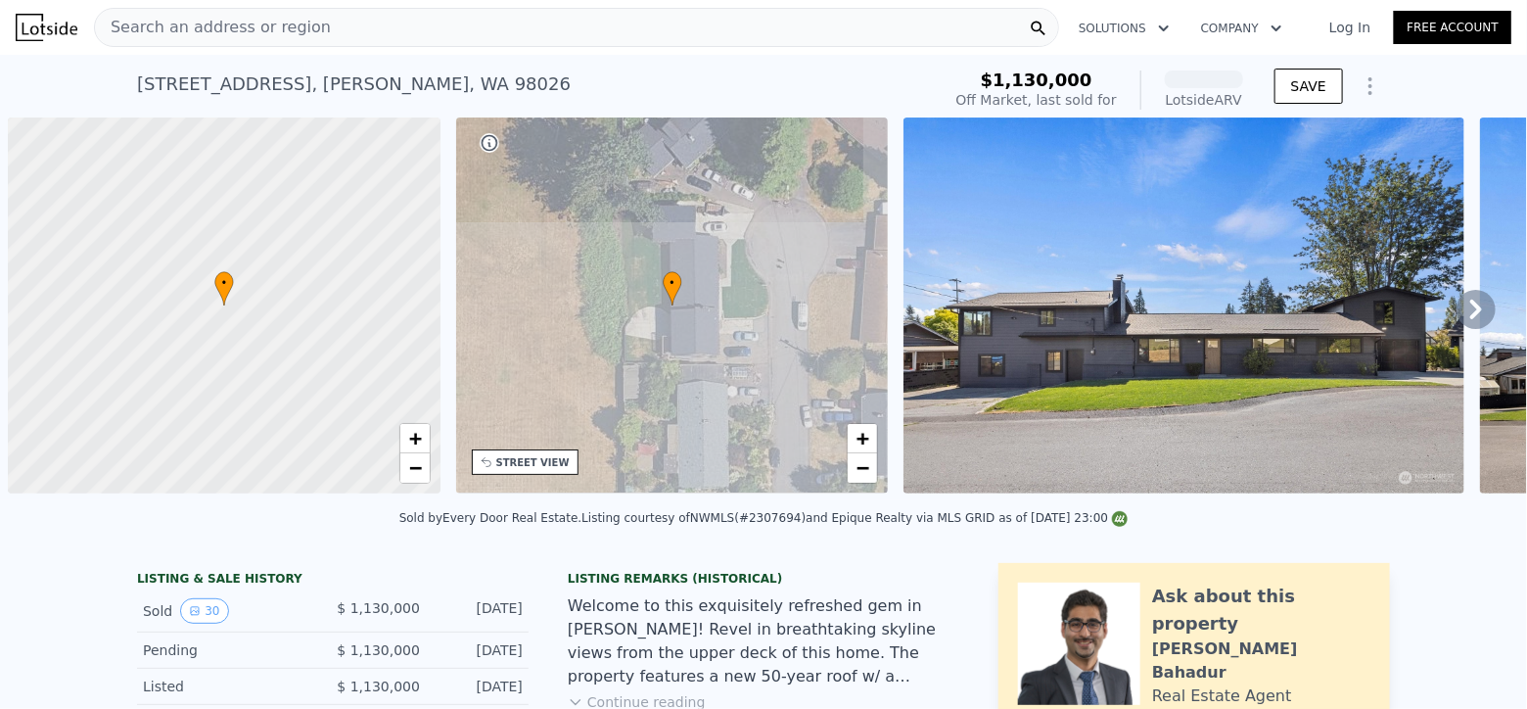
scroll to position [0, 8]
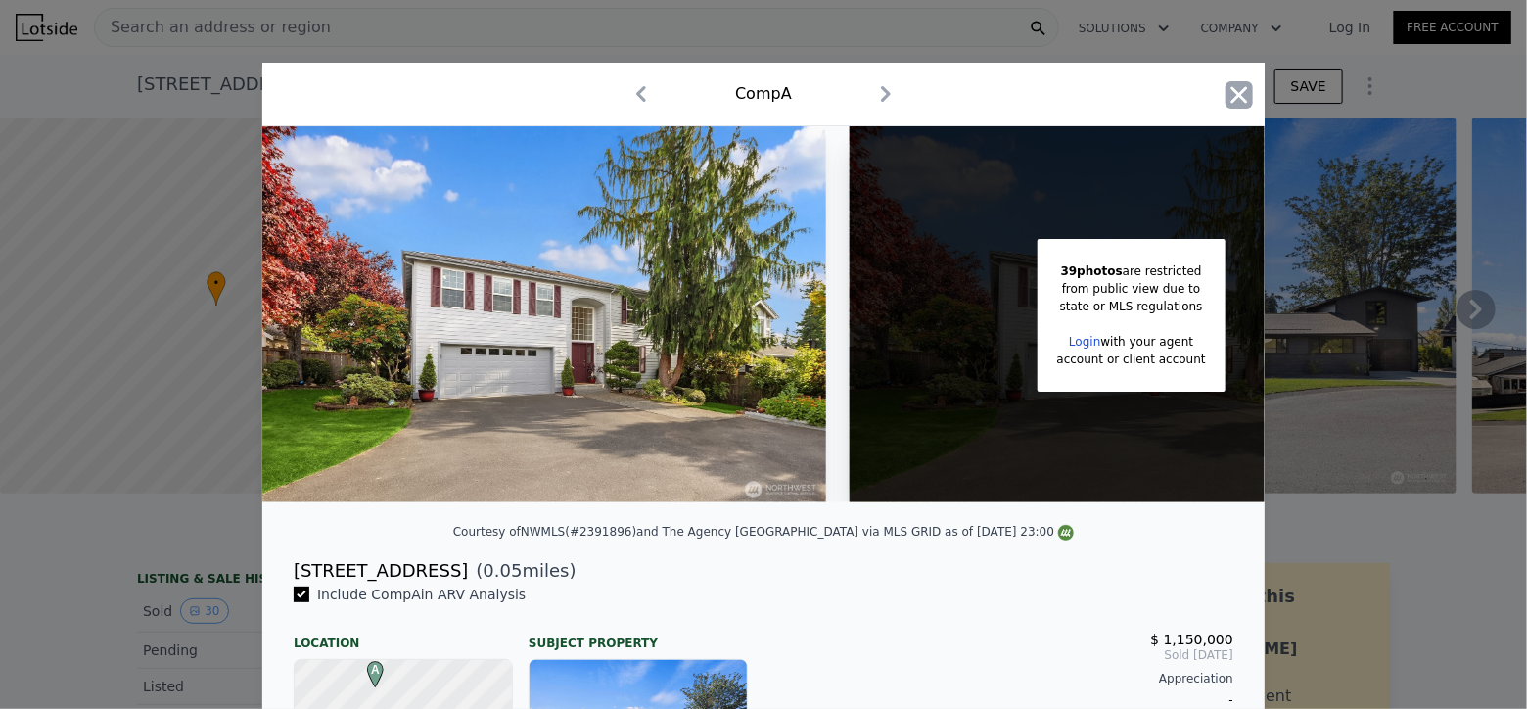
click at [1225, 94] on icon "button" at bounding box center [1238, 94] width 27 height 27
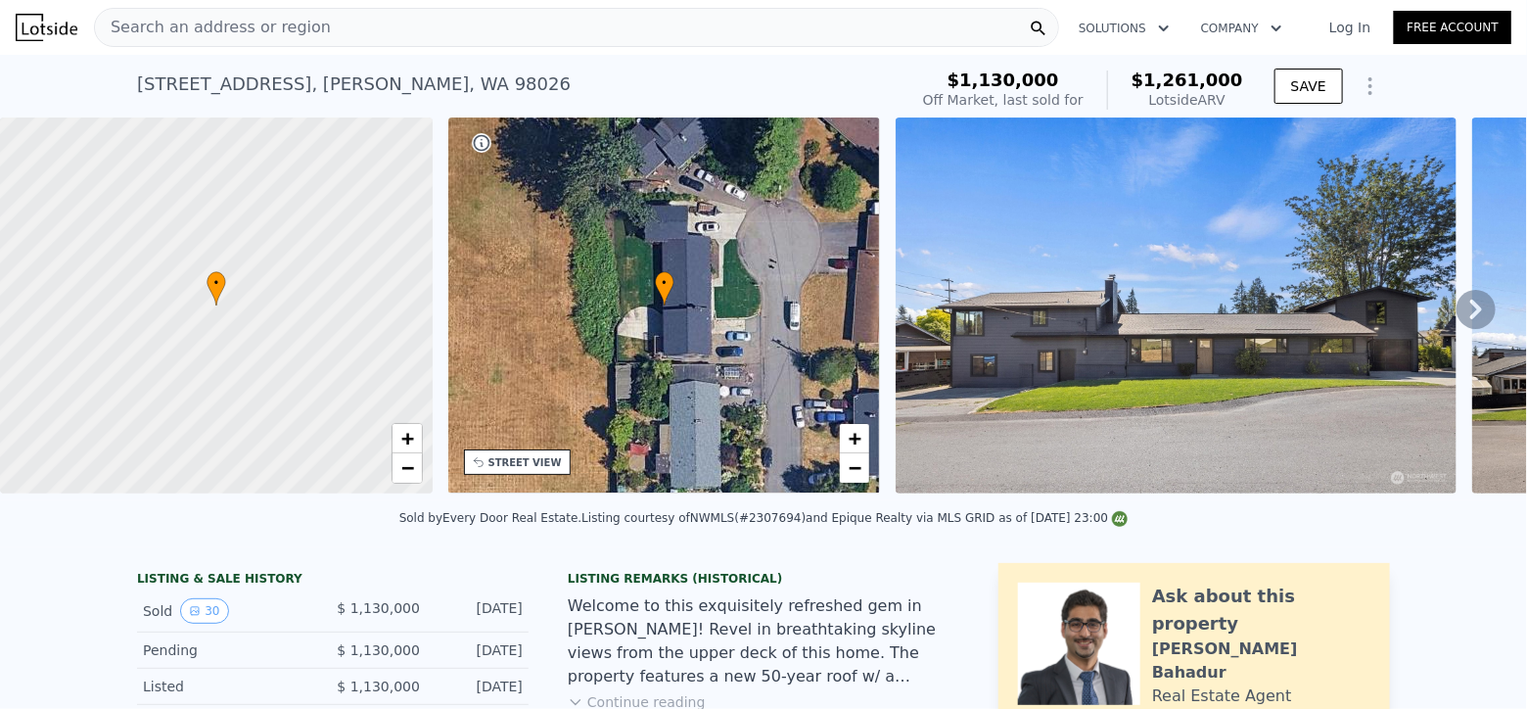
click at [349, 10] on div "Search an address or region" at bounding box center [576, 27] width 965 height 39
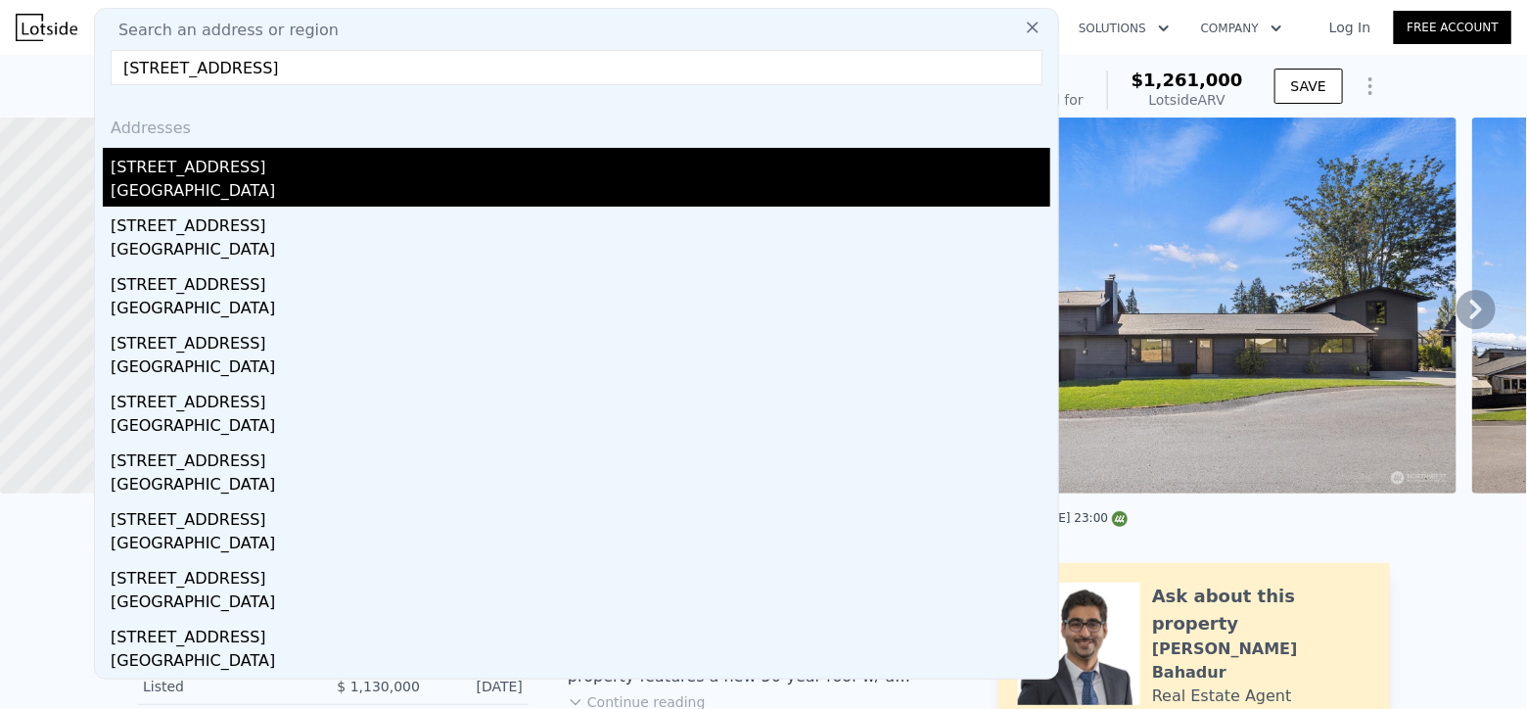
type input "[STREET_ADDRESS]"
click at [343, 166] on div "[STREET_ADDRESS]" at bounding box center [581, 163] width 940 height 31
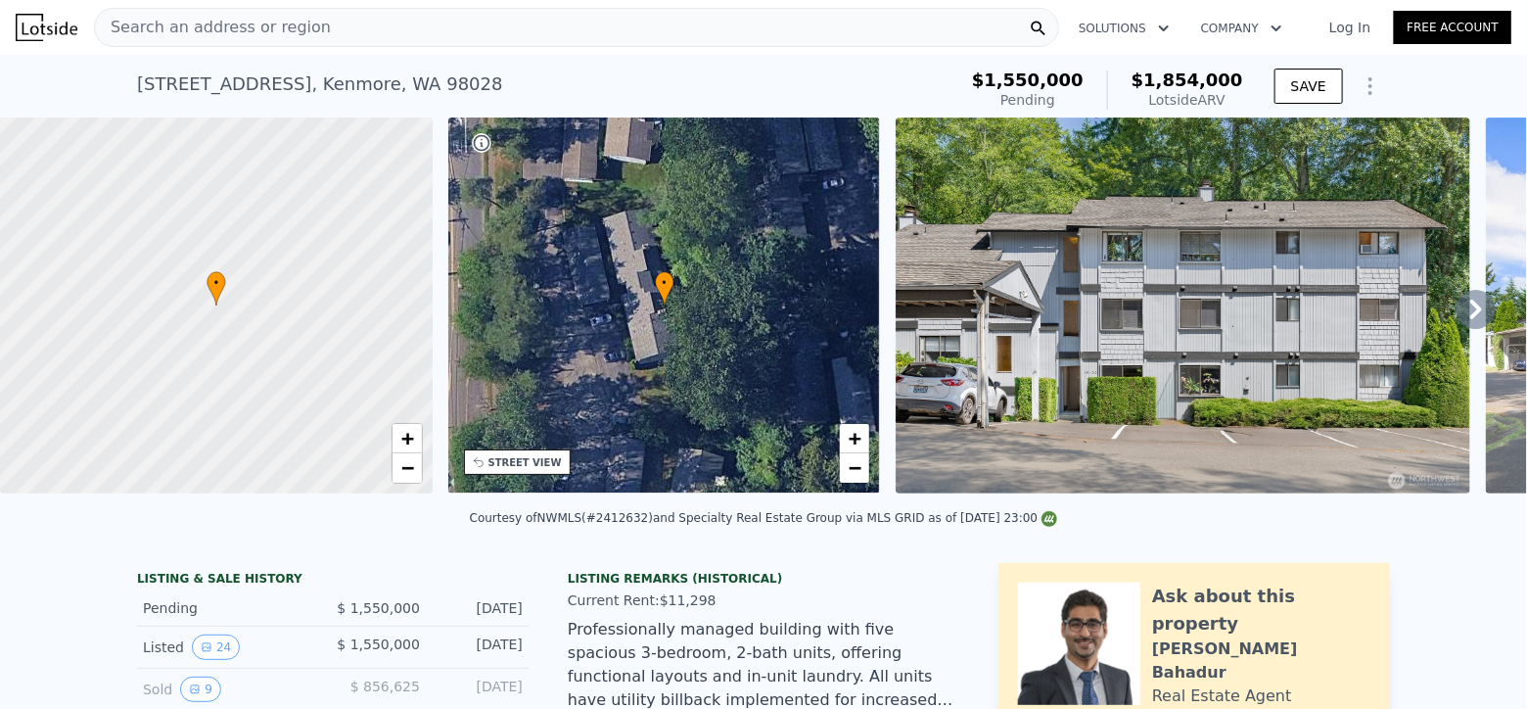
copy div "Lotside ARV"
click at [1234, 107] on div "Lotside ARV" at bounding box center [1187, 100] width 112 height 20
copy span "$1,854,00"
copy span "$1,854,000"
drag, startPoint x: 1151, startPoint y: 72, endPoint x: 1239, endPoint y: 84, distance: 88.9
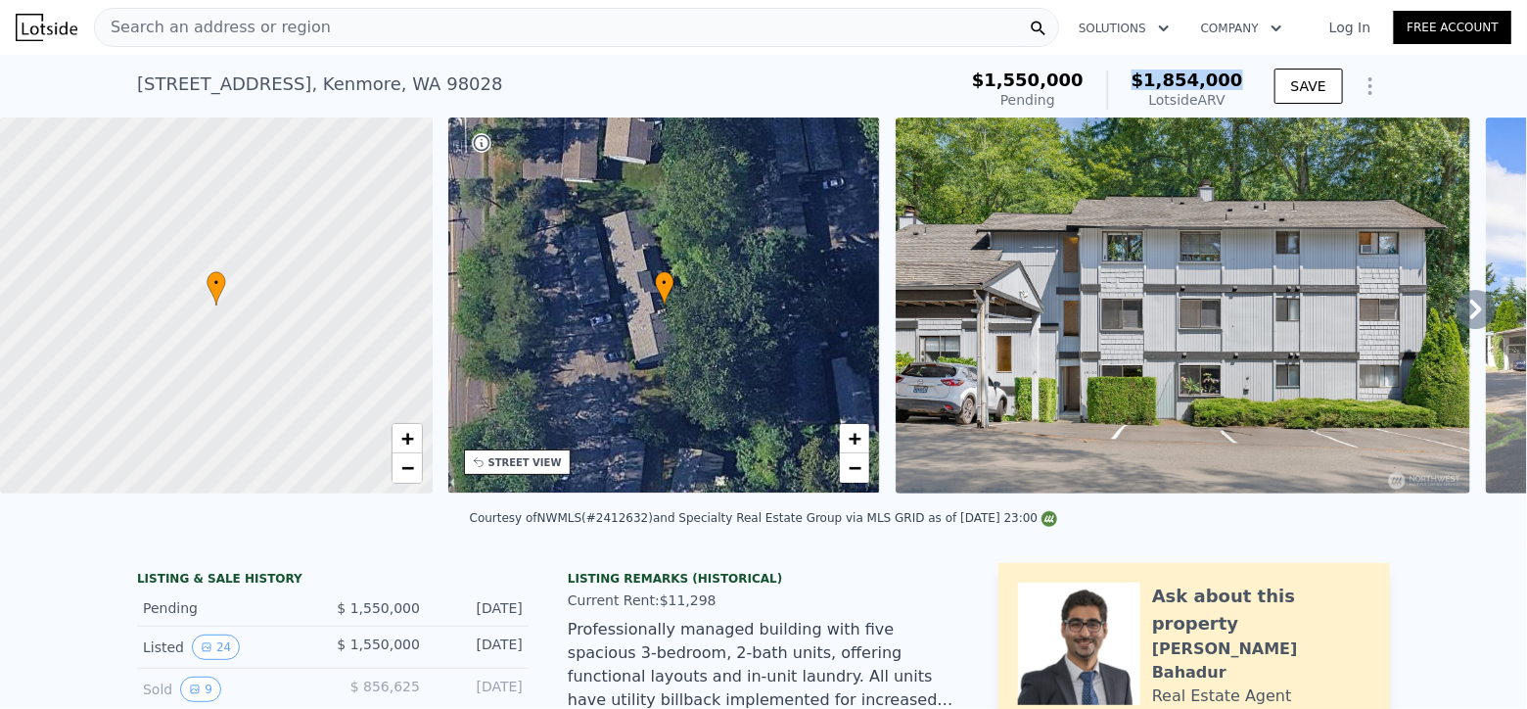
click at [1239, 84] on span "$1,854,000" at bounding box center [1187, 79] width 112 height 21
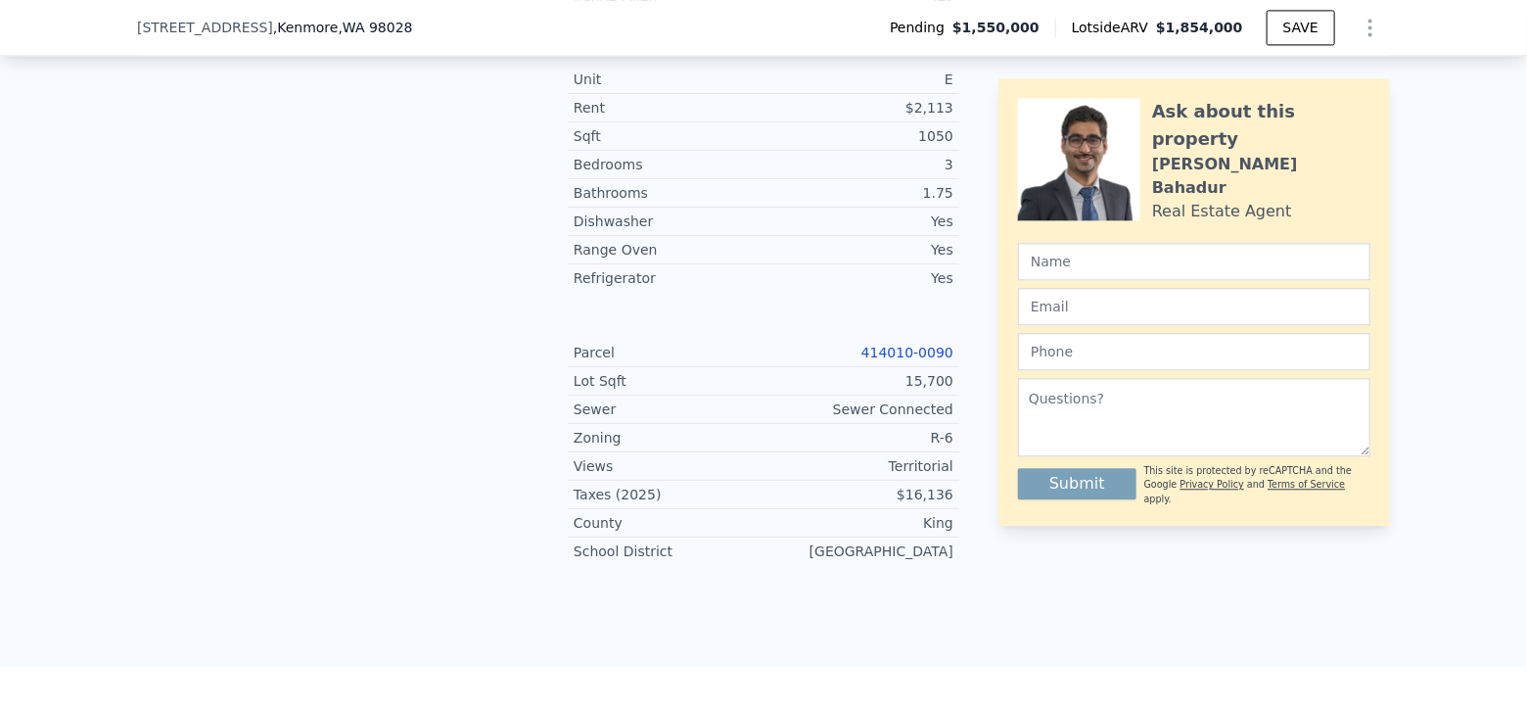
scroll to position [2167, 0]
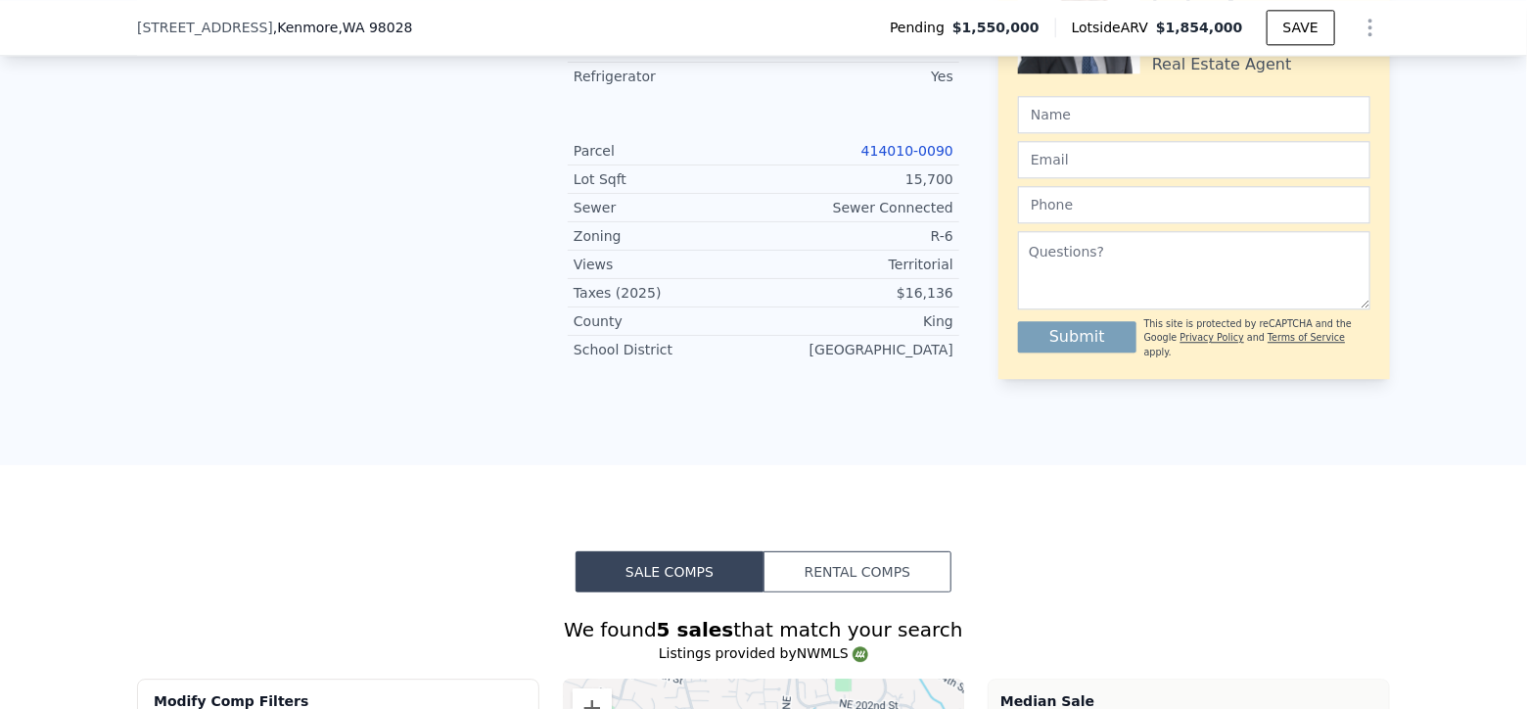
click at [912, 159] on link "414010-0090" at bounding box center [907, 151] width 92 height 16
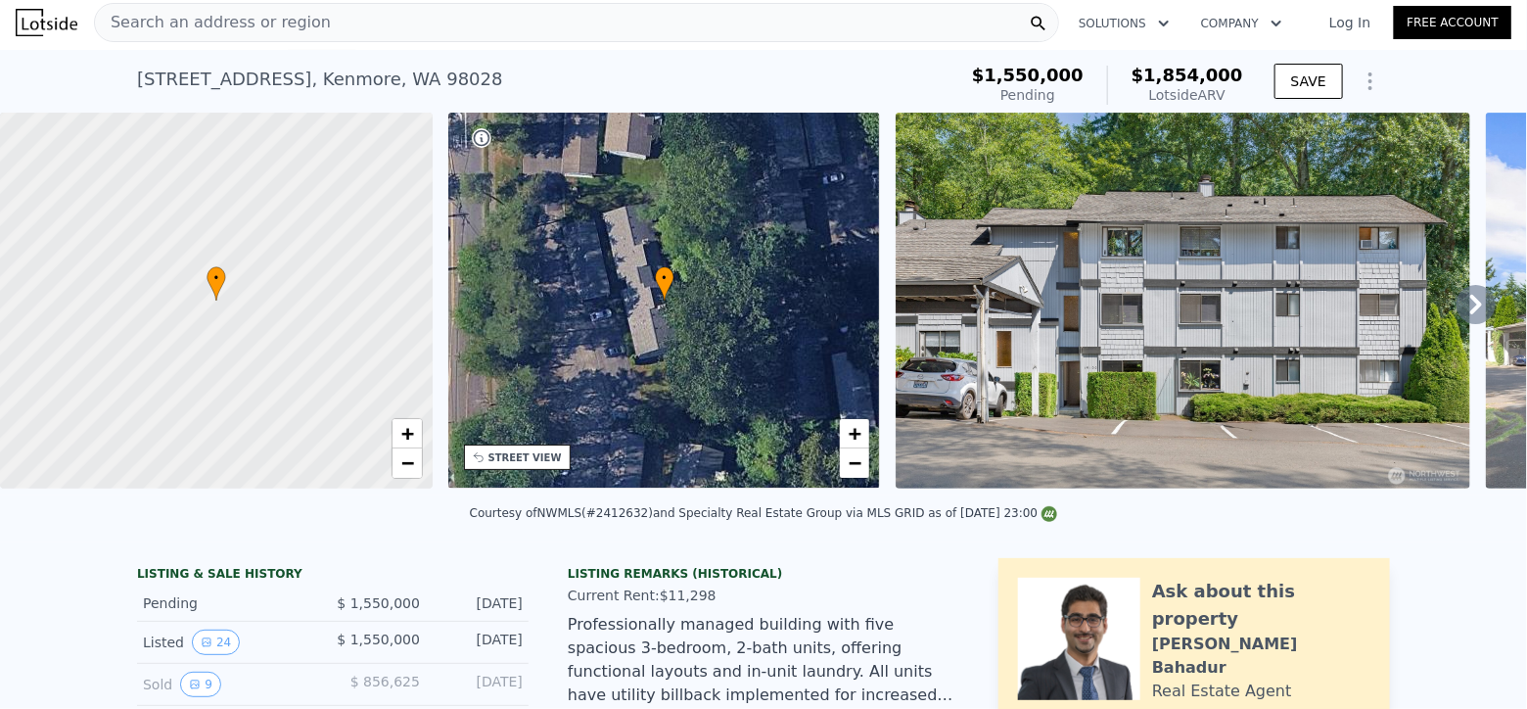
scroll to position [0, 0]
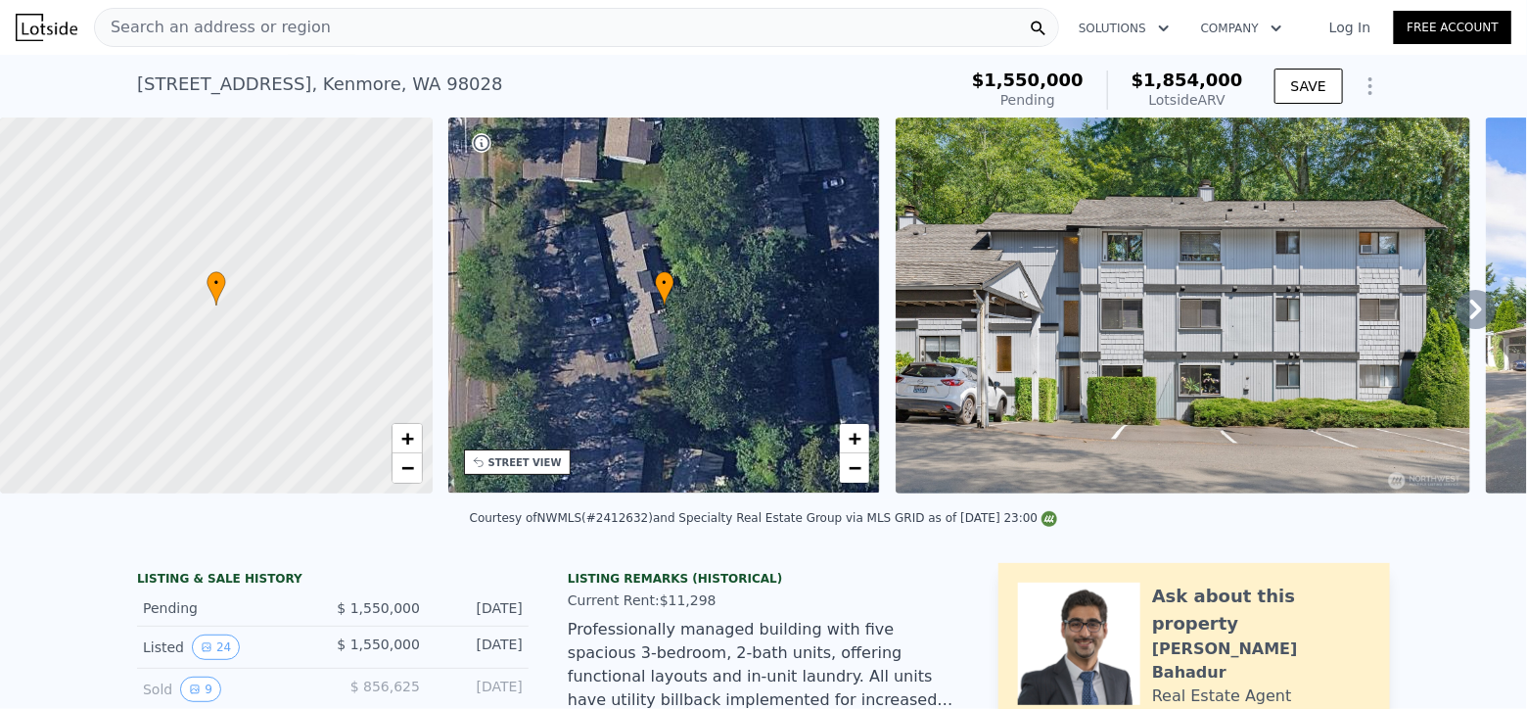
click at [423, 15] on div "Search an address or region" at bounding box center [576, 27] width 965 height 39
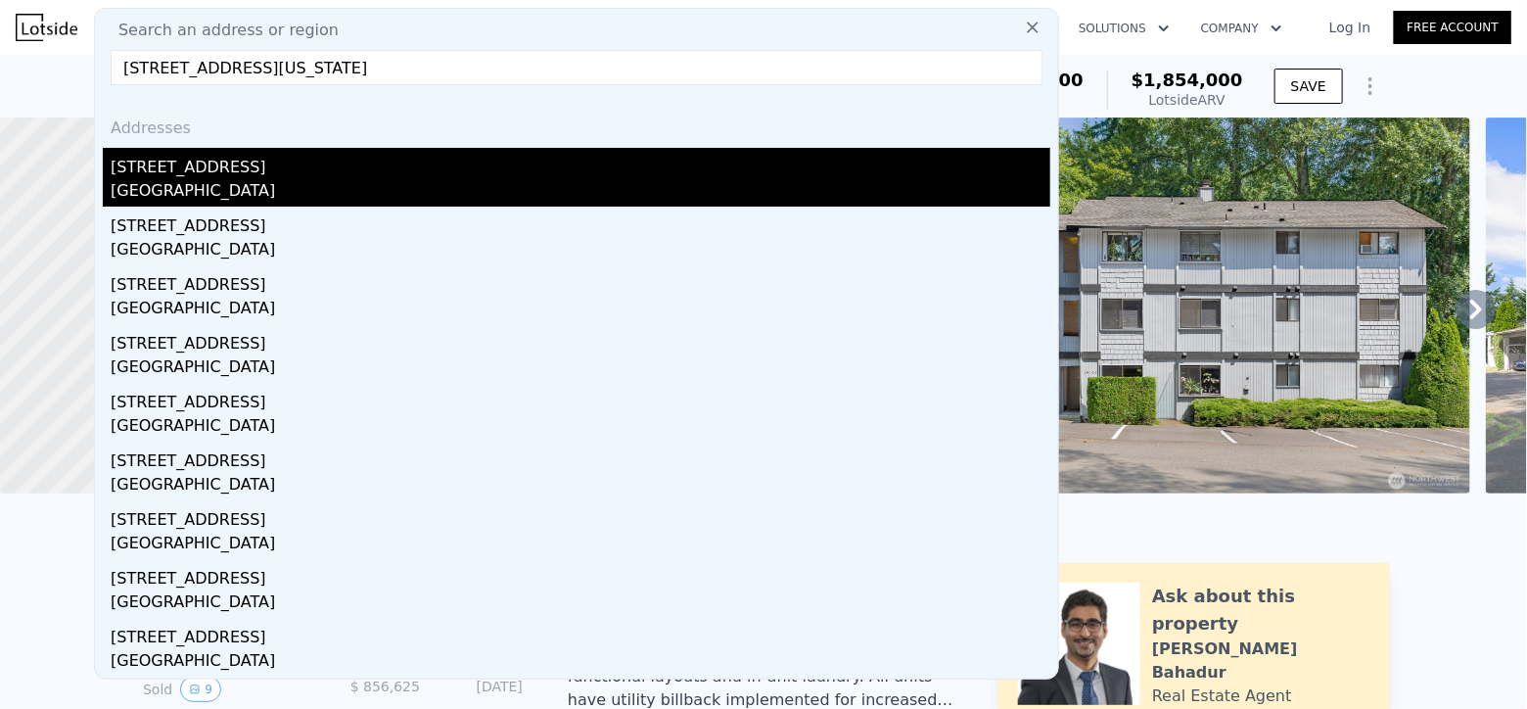
type input "[STREET_ADDRESS][US_STATE]"
click at [534, 181] on div "[GEOGRAPHIC_DATA]" at bounding box center [581, 192] width 940 height 27
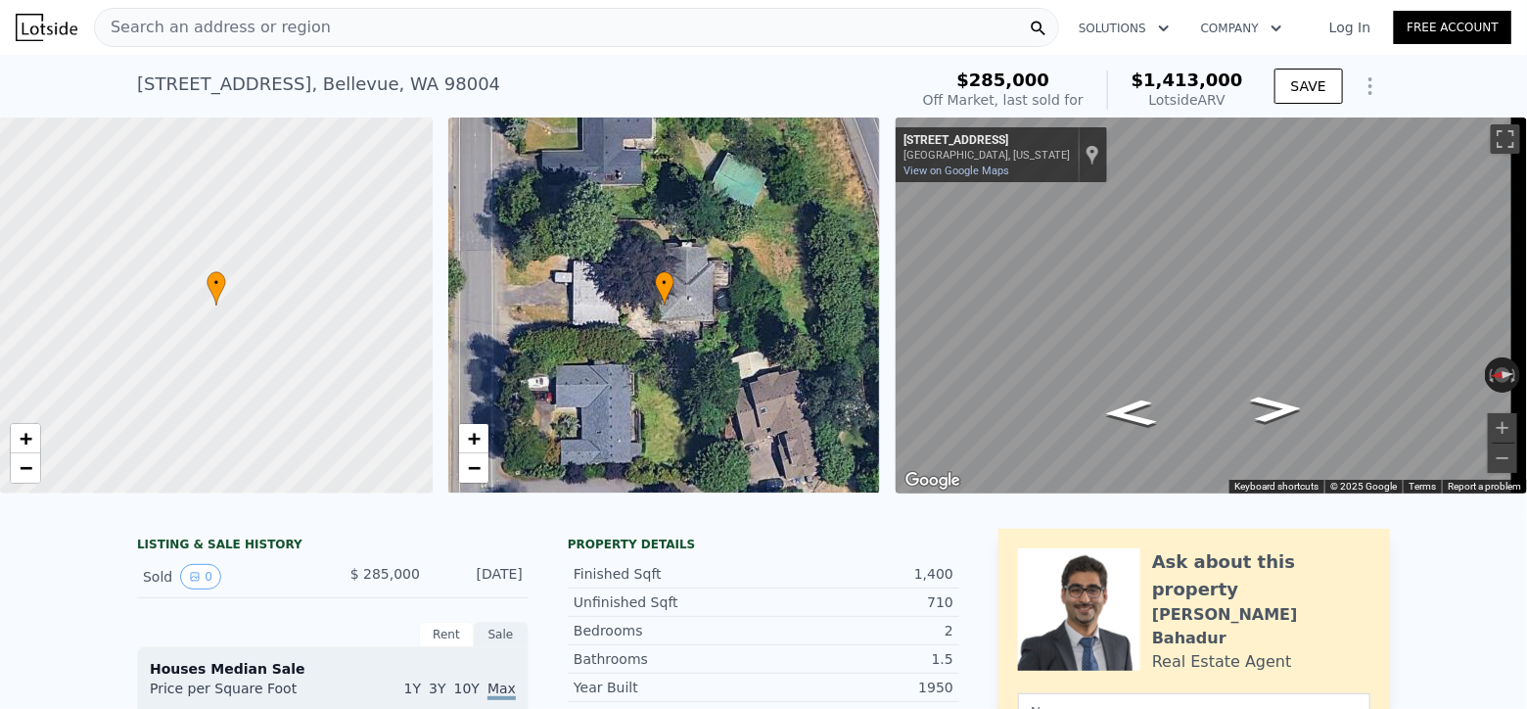
copy div "Lotside ARV"
drag, startPoint x: 1159, startPoint y: 100, endPoint x: 1233, endPoint y: 96, distance: 74.5
click at [1233, 96] on div "Lotside ARV" at bounding box center [1187, 100] width 112 height 20
copy span "$1,413,000"
drag, startPoint x: 1151, startPoint y: 77, endPoint x: 1239, endPoint y: 81, distance: 88.2
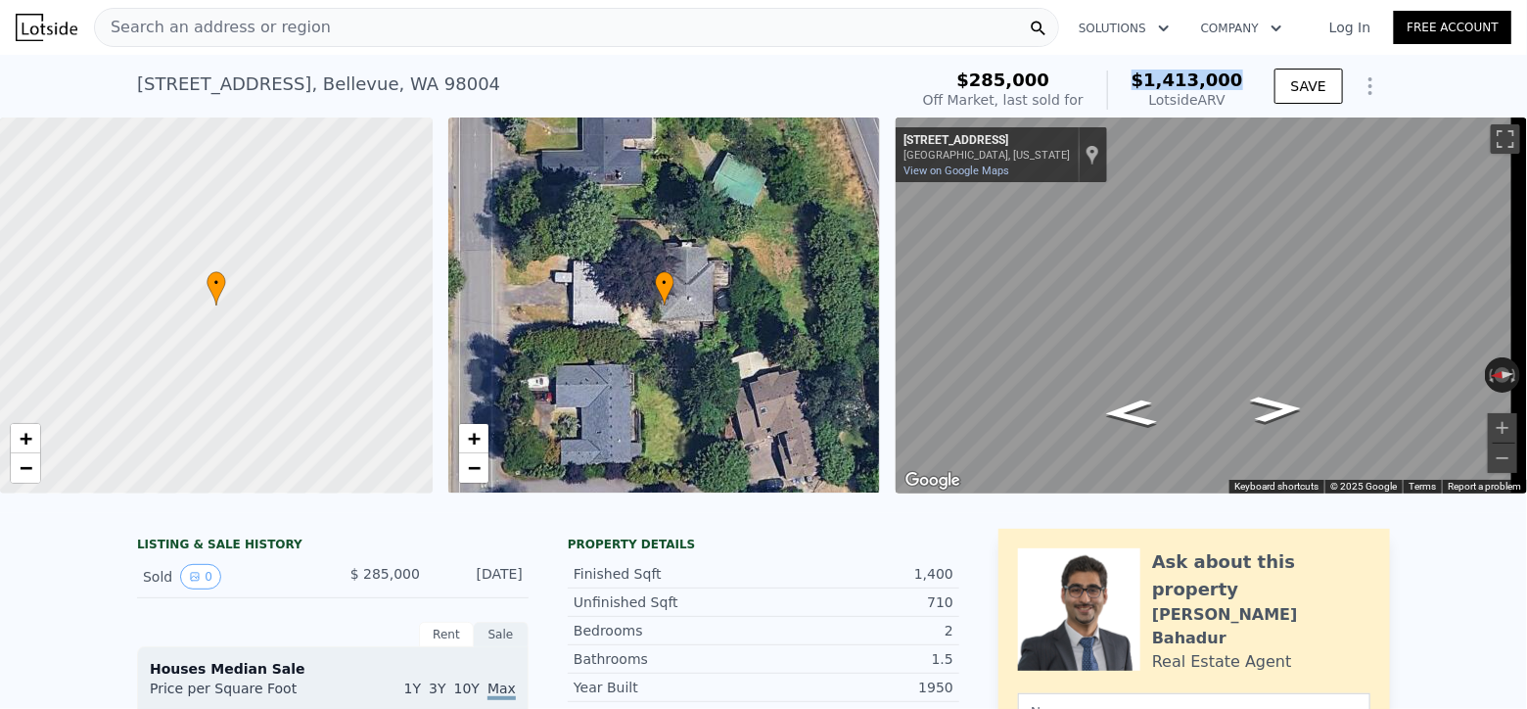
click at [1239, 81] on span "$1,413,000" at bounding box center [1187, 79] width 112 height 21
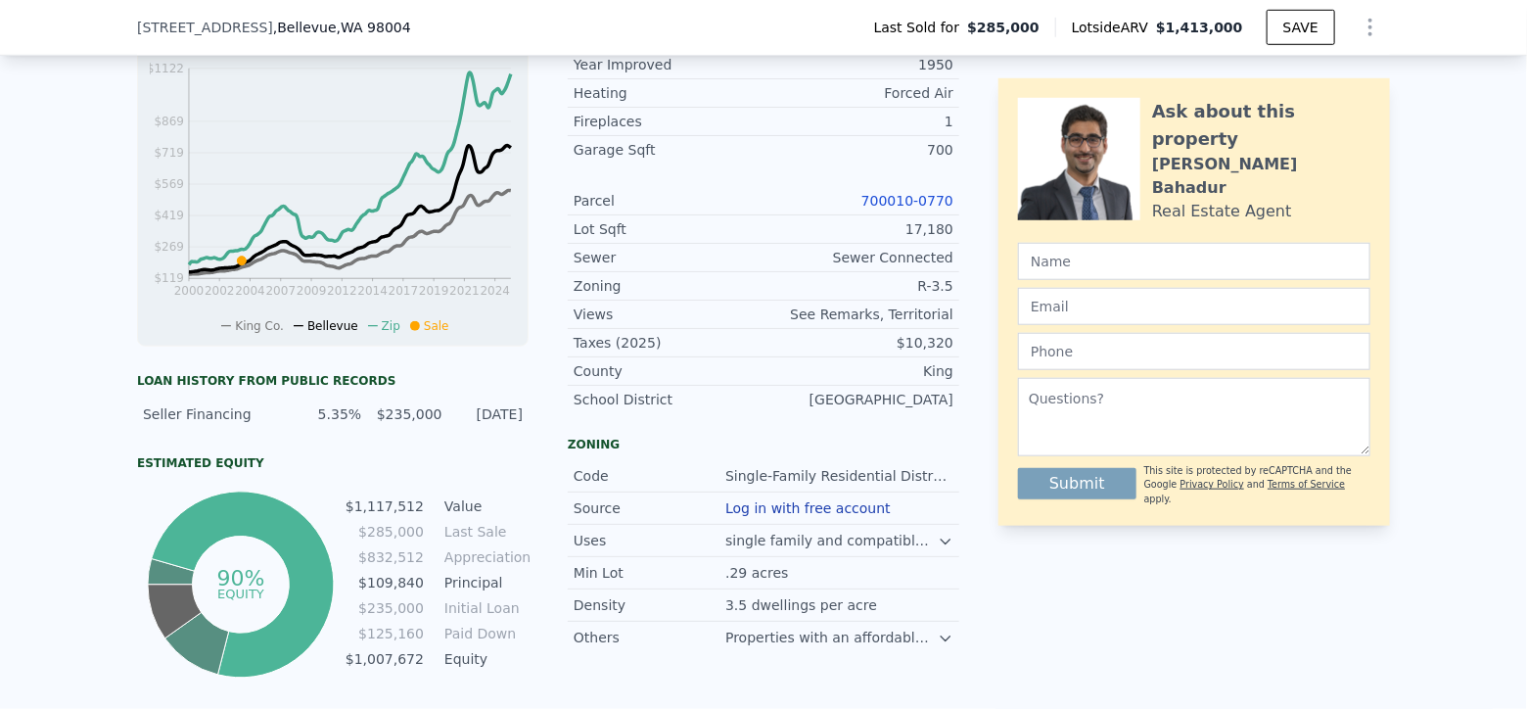
scroll to position [645, 0]
click at [896, 207] on link "700010-0770" at bounding box center [907, 200] width 92 height 16
